Goal: Task Accomplishment & Management: Use online tool/utility

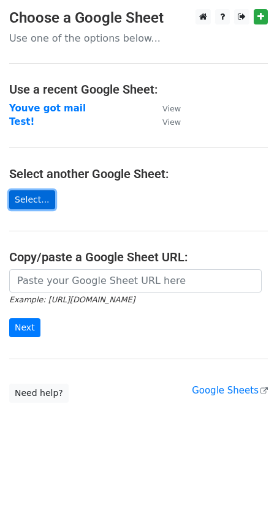
click at [36, 202] on link "Select..." at bounding box center [32, 199] width 46 height 19
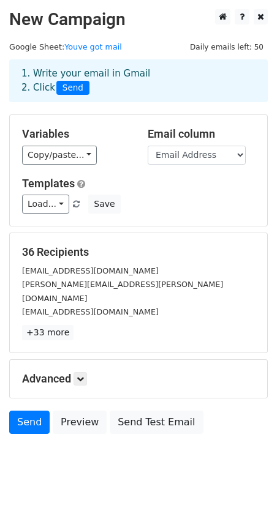
scroll to position [13, 0]
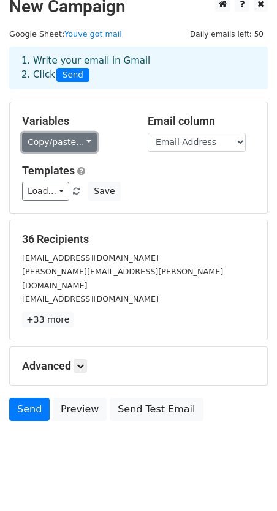
click at [83, 147] on link "Copy/paste..." at bounding box center [59, 142] width 75 height 19
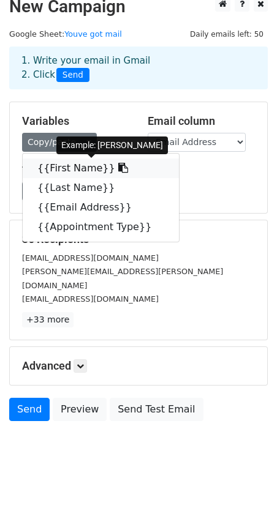
click at [118, 167] on icon at bounding box center [123, 168] width 10 height 10
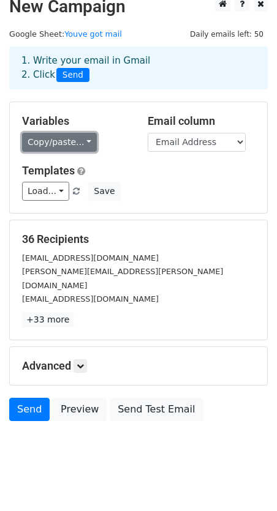
click at [71, 148] on link "Copy/paste..." at bounding box center [59, 142] width 75 height 19
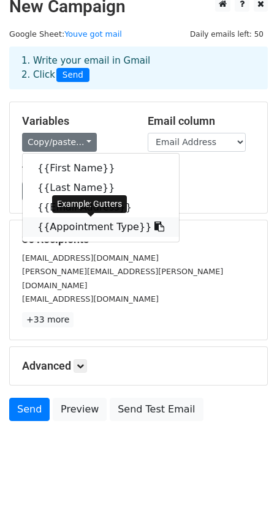
click at [154, 226] on icon at bounding box center [159, 226] width 10 height 10
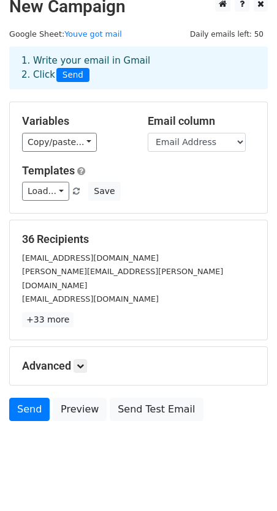
scroll to position [0, 0]
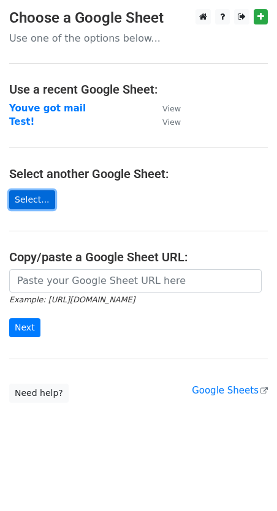
click at [42, 199] on link "Select..." at bounding box center [32, 199] width 46 height 19
click at [33, 201] on link "Select..." at bounding box center [32, 199] width 46 height 19
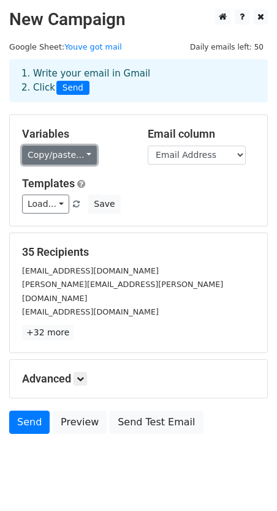
click at [56, 154] on link "Copy/paste..." at bounding box center [59, 155] width 75 height 19
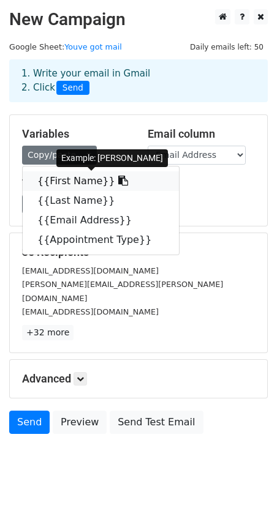
click at [66, 185] on link "{{First Name}}" at bounding box center [101, 181] width 156 height 20
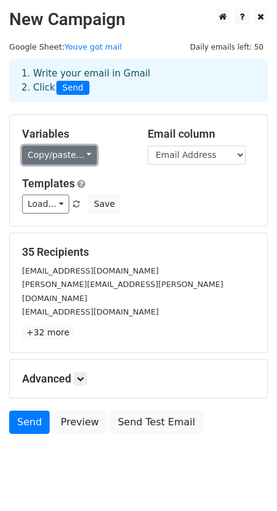
click at [78, 156] on link "Copy/paste..." at bounding box center [59, 155] width 75 height 19
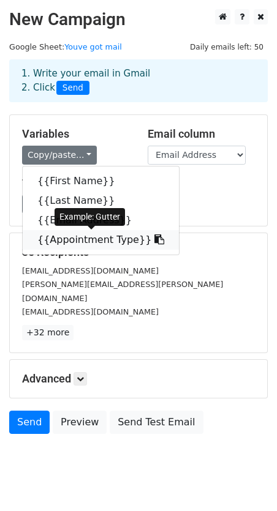
click at [82, 242] on link "{{Appointment Type}}" at bounding box center [101, 240] width 156 height 20
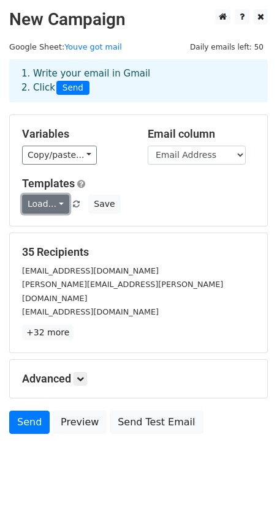
click at [60, 209] on link "Load..." at bounding box center [45, 204] width 47 height 19
click at [59, 206] on link "Load..." at bounding box center [45, 204] width 47 height 19
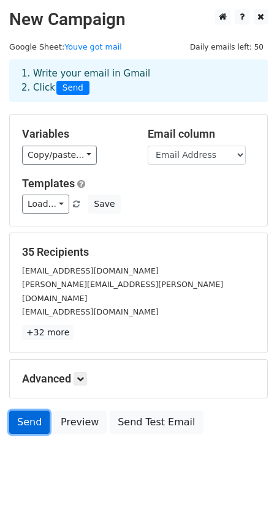
click at [24, 411] on link "Send" at bounding box center [29, 422] width 40 height 23
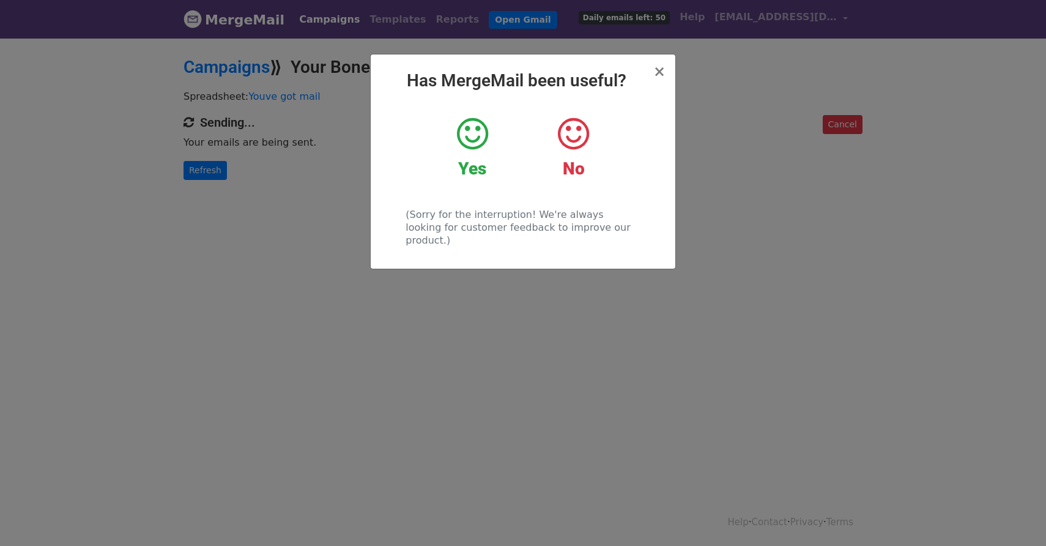
click at [466, 152] on div "Yes" at bounding box center [472, 148] width 83 height 64
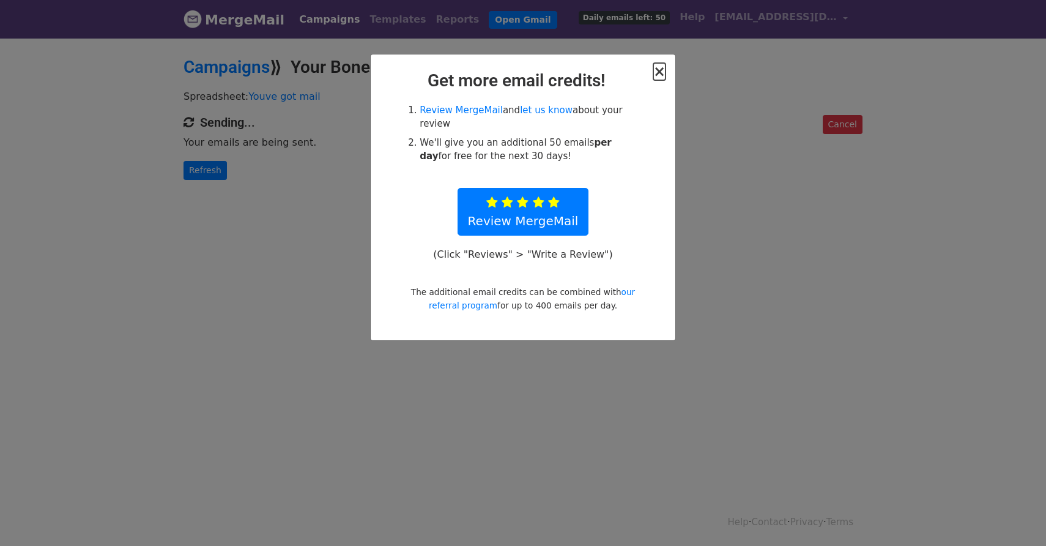
click at [658, 73] on span "×" at bounding box center [659, 71] width 12 height 17
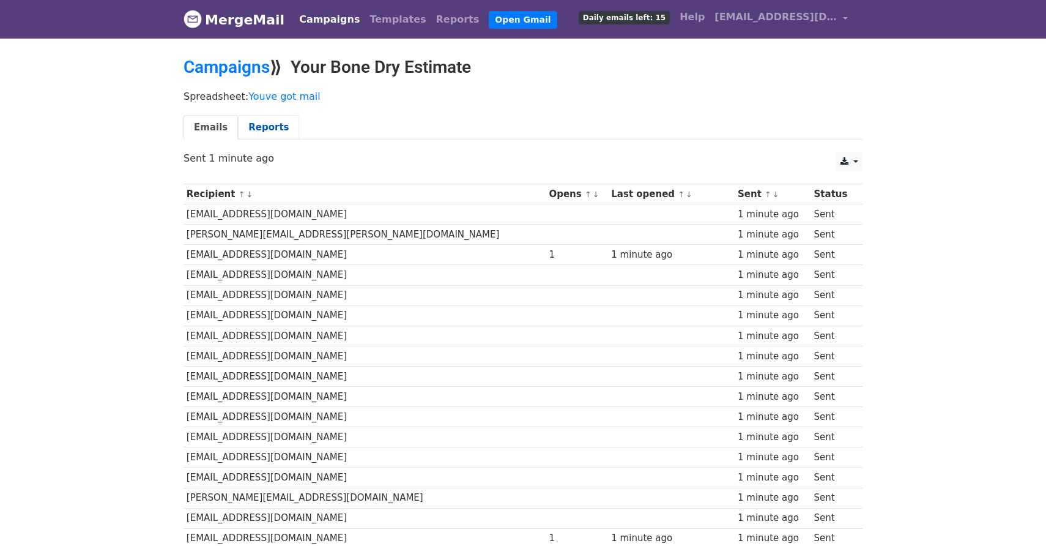
click at [273, 128] on link "Reports" at bounding box center [268, 127] width 61 height 25
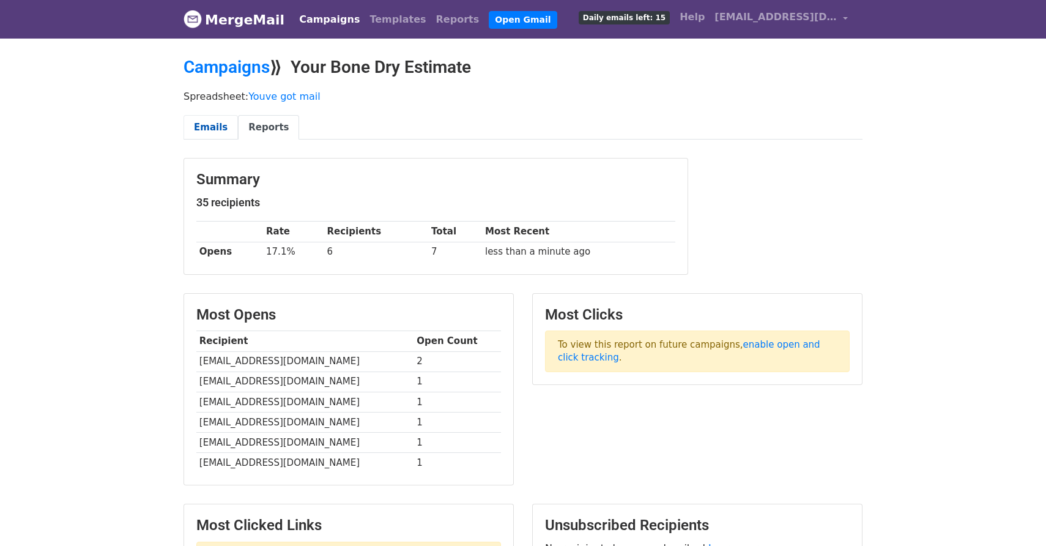
click at [211, 133] on link "Emails" at bounding box center [211, 127] width 54 height 25
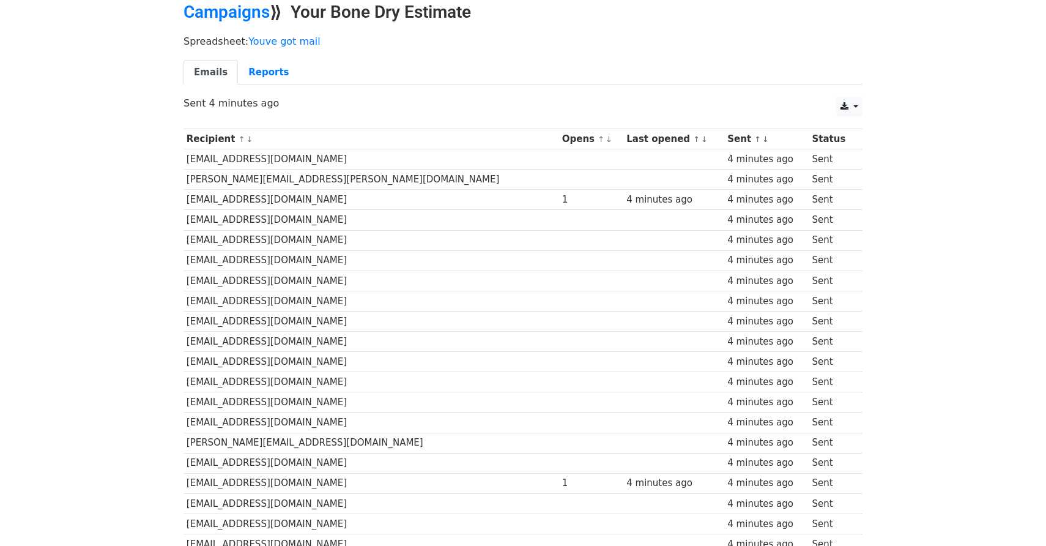
scroll to position [53, 0]
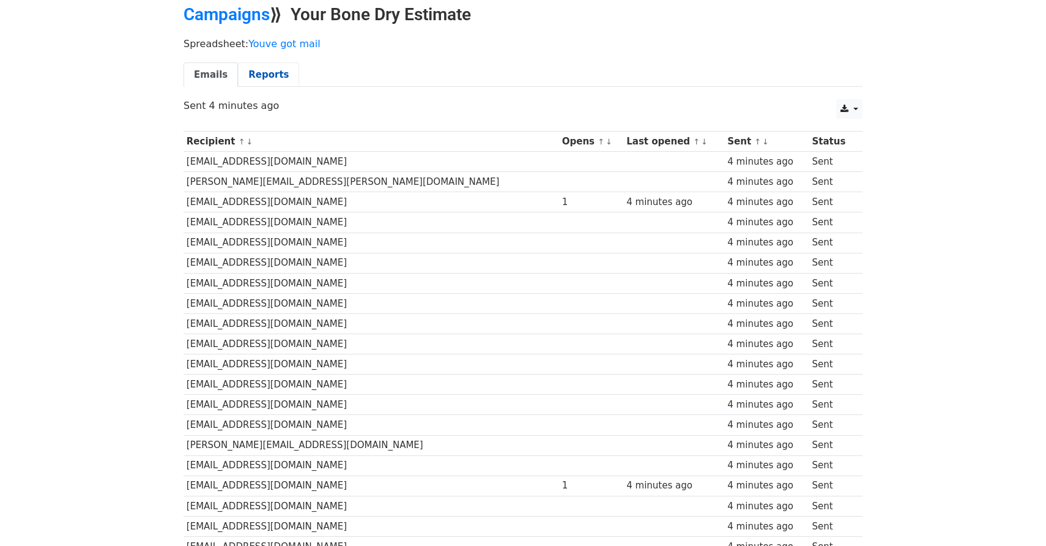
click at [245, 75] on link "Reports" at bounding box center [268, 74] width 61 height 25
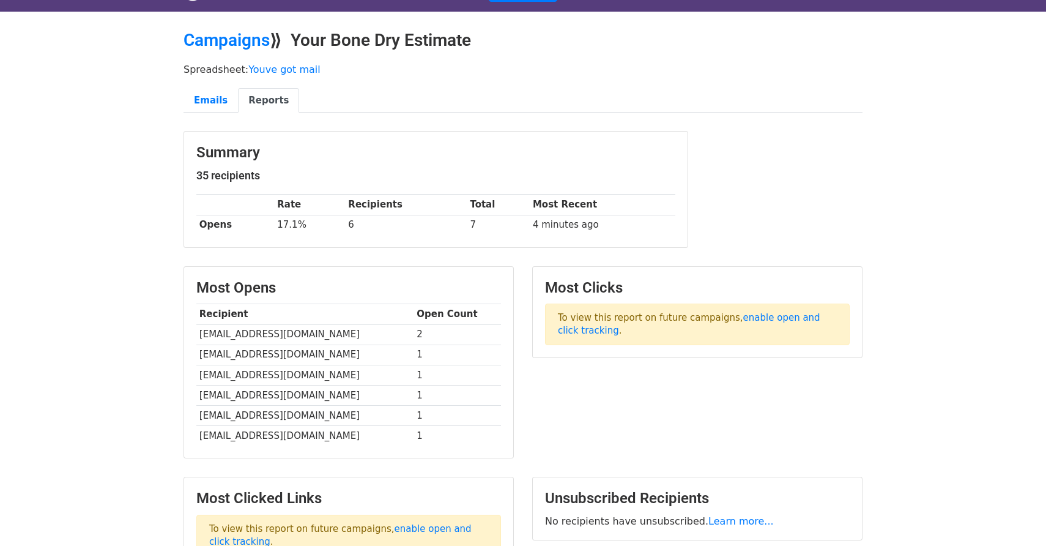
scroll to position [28, 0]
click at [234, 42] on link "Campaigns" at bounding box center [227, 39] width 86 height 20
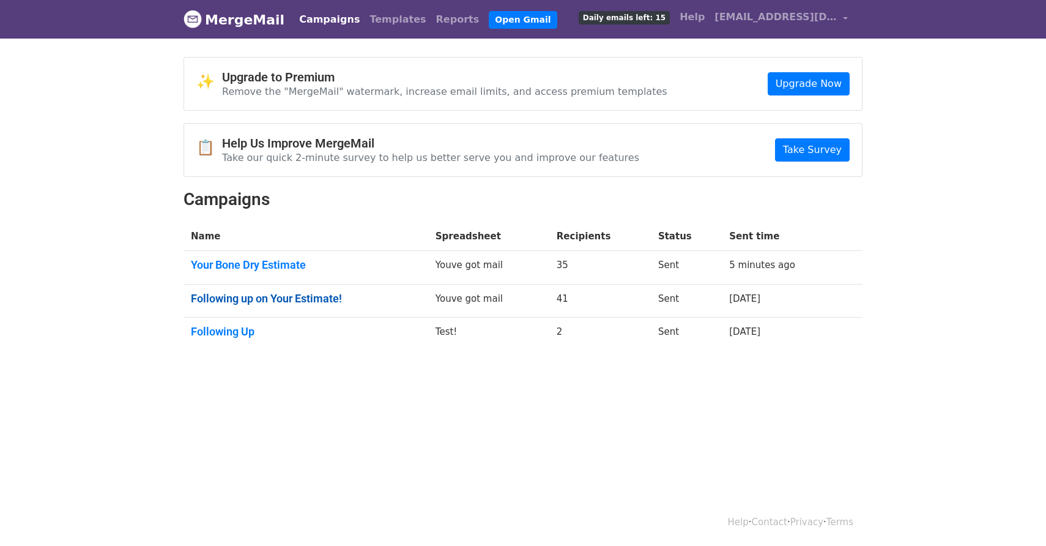
click at [299, 299] on link "Following up on Your Estimate!" at bounding box center [306, 298] width 230 height 13
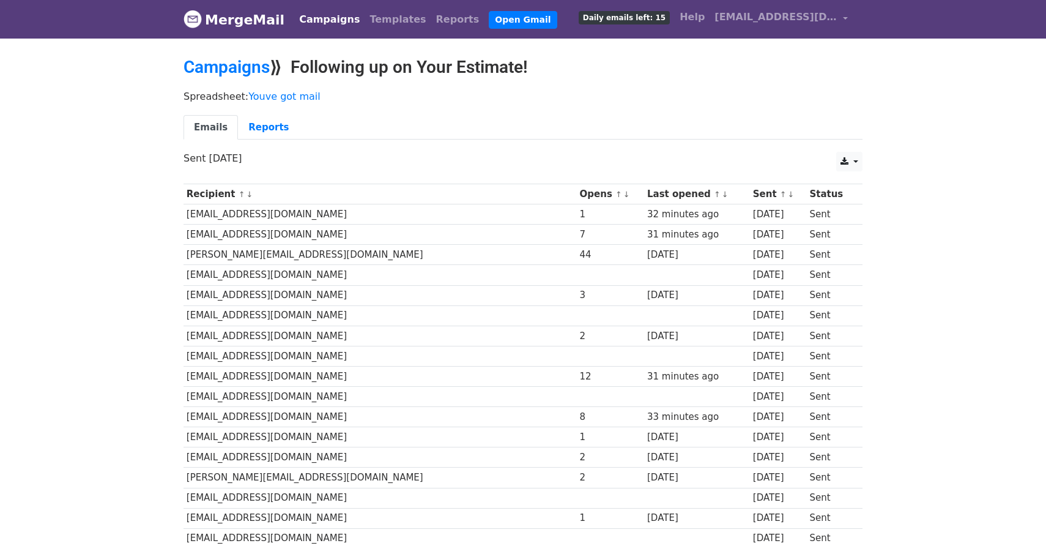
click at [577, 193] on th "Opens ↑ ↓" at bounding box center [610, 194] width 67 height 20
click at [615, 192] on link "↑" at bounding box center [618, 194] width 7 height 9
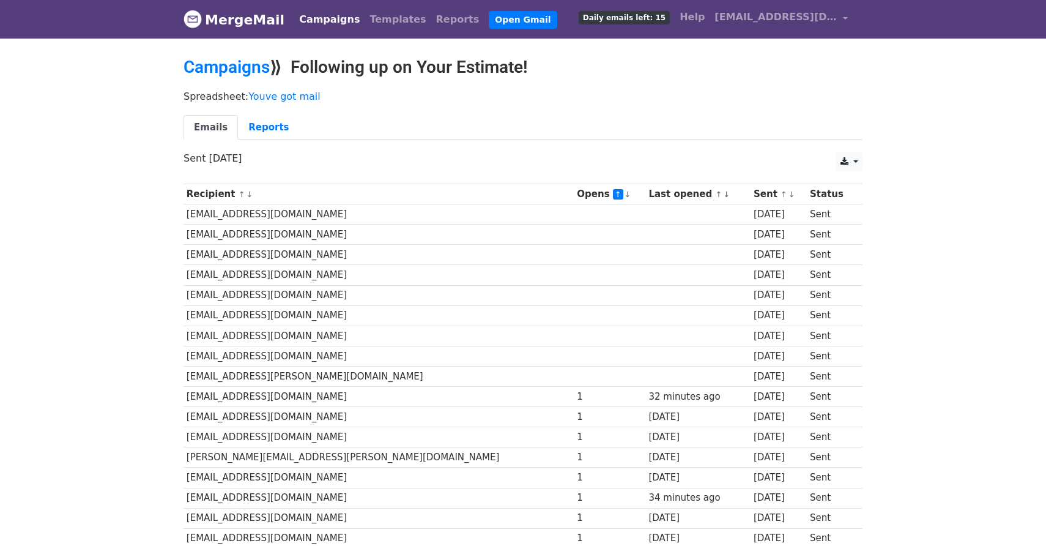
click at [613, 193] on link "↑" at bounding box center [618, 194] width 10 height 10
click at [625, 192] on link "↓" at bounding box center [628, 194] width 7 height 9
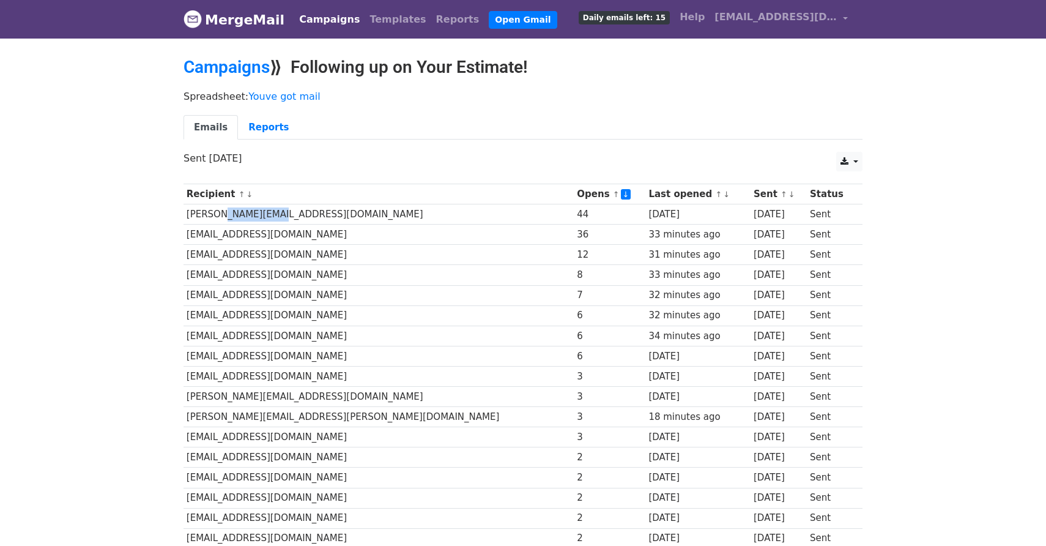
drag, startPoint x: 216, startPoint y: 213, endPoint x: 270, endPoint y: 215, distance: 53.9
click at [270, 215] on td "[PERSON_NAME][EMAIL_ADDRESS][DOMAIN_NAME]" at bounding box center [379, 214] width 391 height 20
click at [270, 215] on td "karen_kay@sbcglobal.net" at bounding box center [379, 214] width 391 height 20
click at [273, 217] on td "karen_kay@sbcglobal.net" at bounding box center [379, 214] width 391 height 20
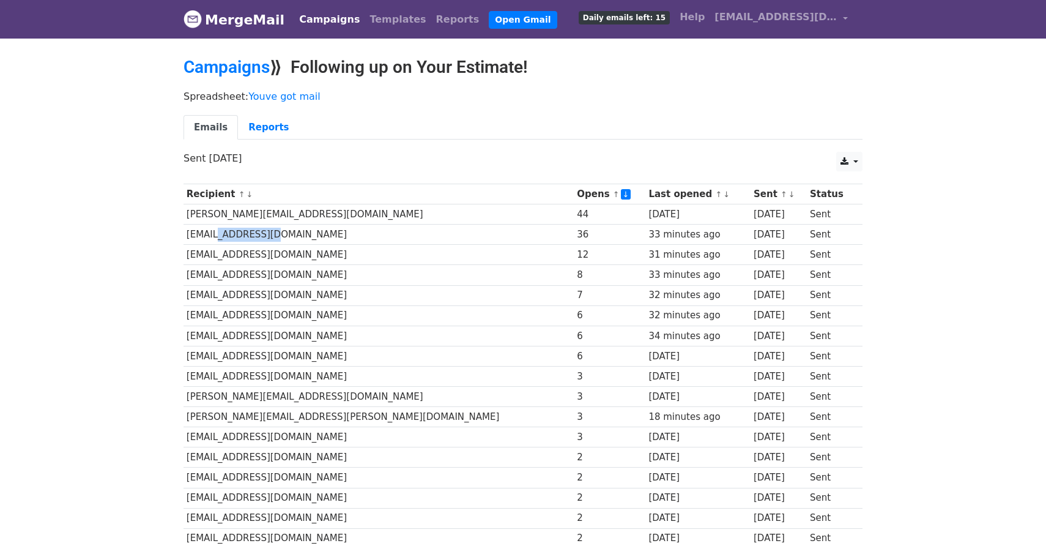
drag, startPoint x: 207, startPoint y: 234, endPoint x: 264, endPoint y: 237, distance: 56.4
click at [264, 237] on td "alex.diekmann91@gmail.com" at bounding box center [379, 235] width 391 height 20
drag, startPoint x: 204, startPoint y: 257, endPoint x: 253, endPoint y: 256, distance: 48.9
click at [253, 256] on td "clstebb@gmail.com" at bounding box center [379, 255] width 391 height 20
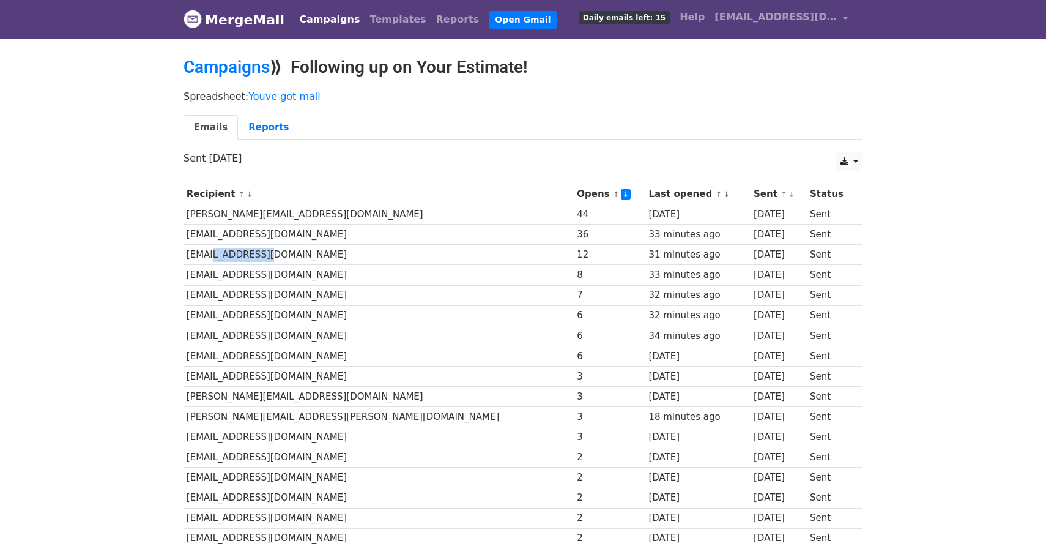
click at [253, 256] on td "clstebb@gmail.com" at bounding box center [379, 255] width 391 height 20
click at [246, 70] on link "Campaigns" at bounding box center [227, 67] width 86 height 20
